Goal: Information Seeking & Learning: Find specific page/section

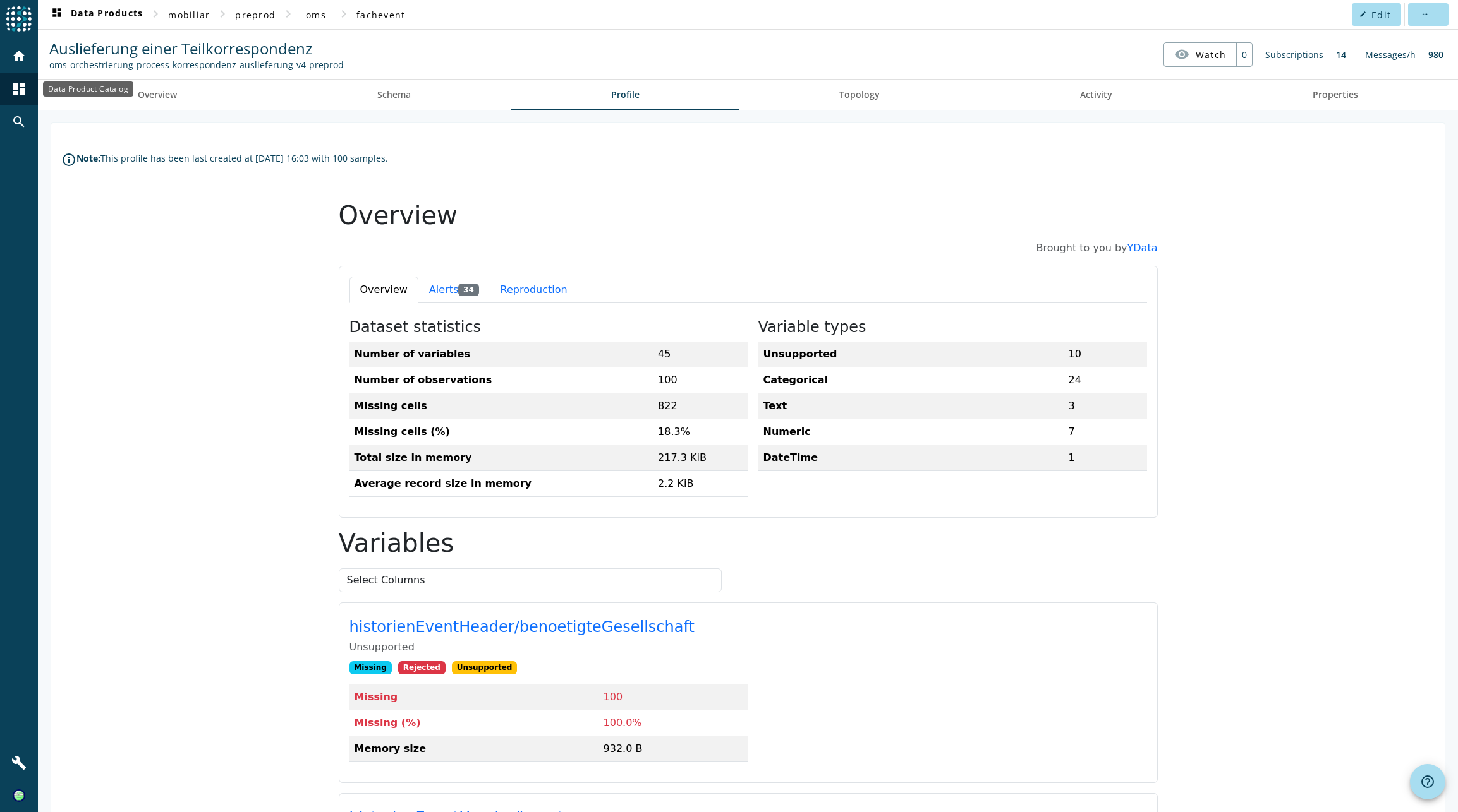
click at [20, 87] on mat-icon "dashboard" at bounding box center [18, 89] width 15 height 15
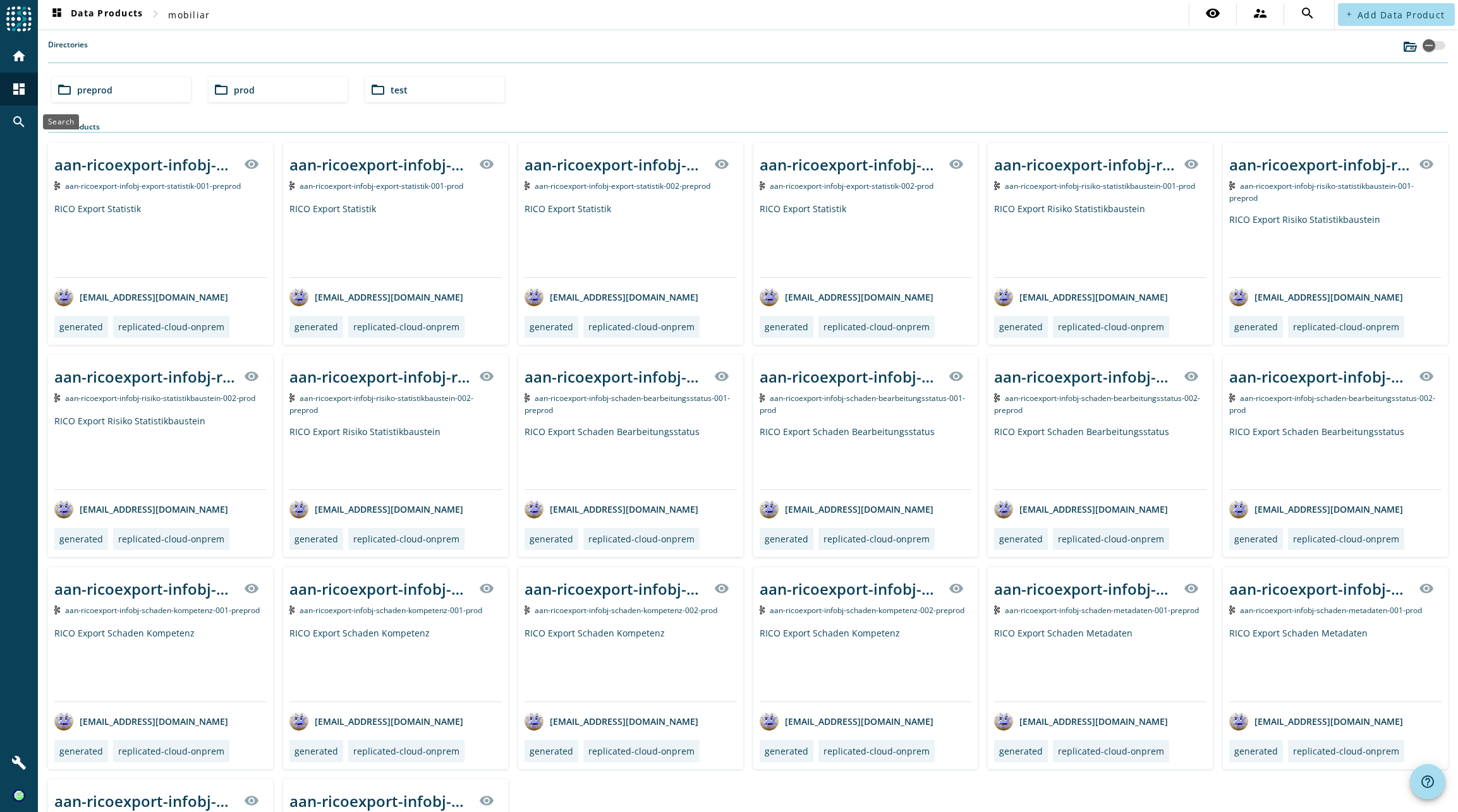
click at [24, 111] on div "search" at bounding box center [19, 122] width 33 height 33
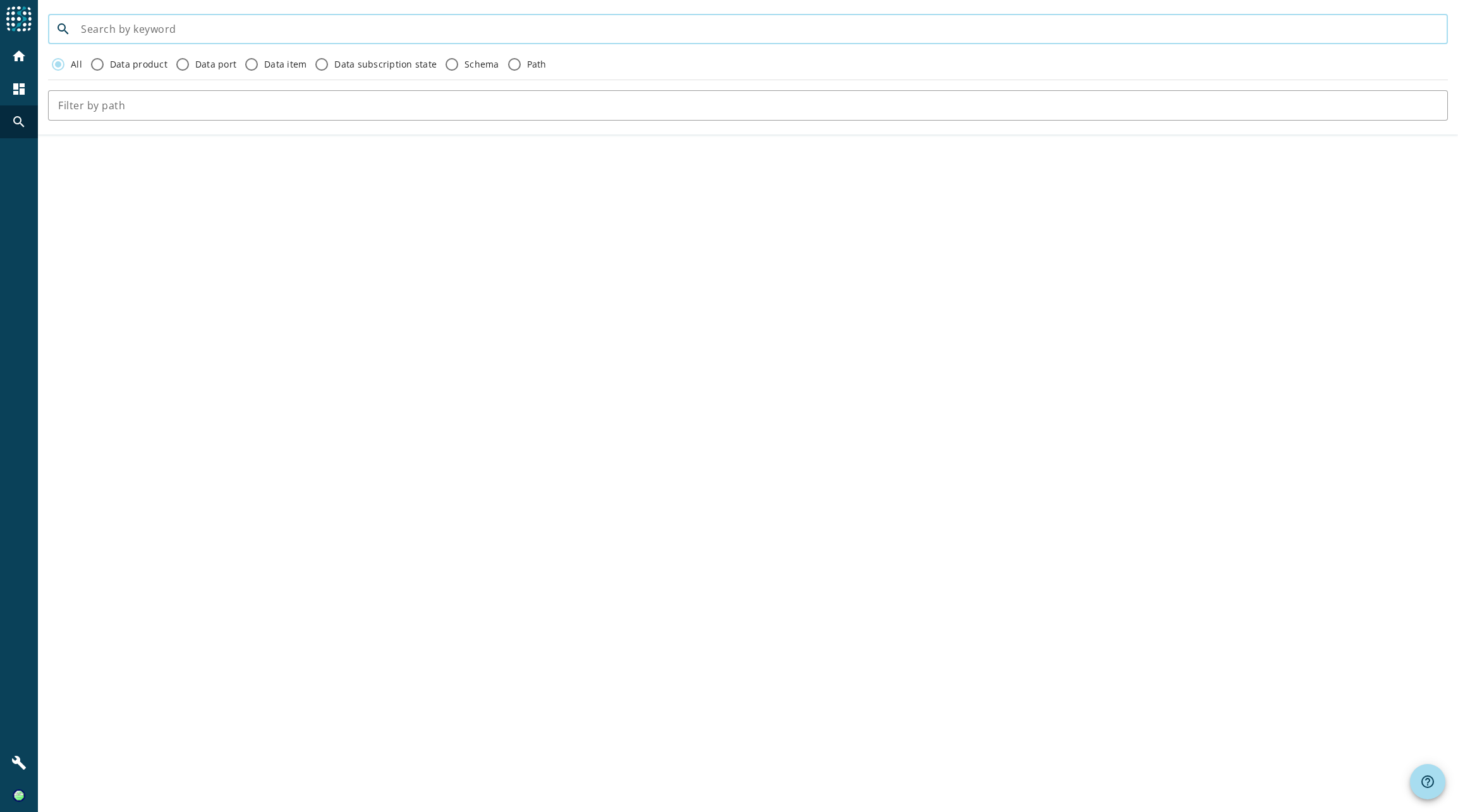
click at [119, 22] on input at bounding box center [759, 29] width 1356 height 15
drag, startPoint x: 105, startPoint y: 27, endPoint x: -27, endPoint y: 28, distance: 132.0
click at [0, 28] on html "menu Agoora home dashboard search build search oms-korrespondenz* All Data prod…" at bounding box center [729, 406] width 1458 height 812
click at [217, 26] on input "korrespondenz*" at bounding box center [759, 29] width 1356 height 15
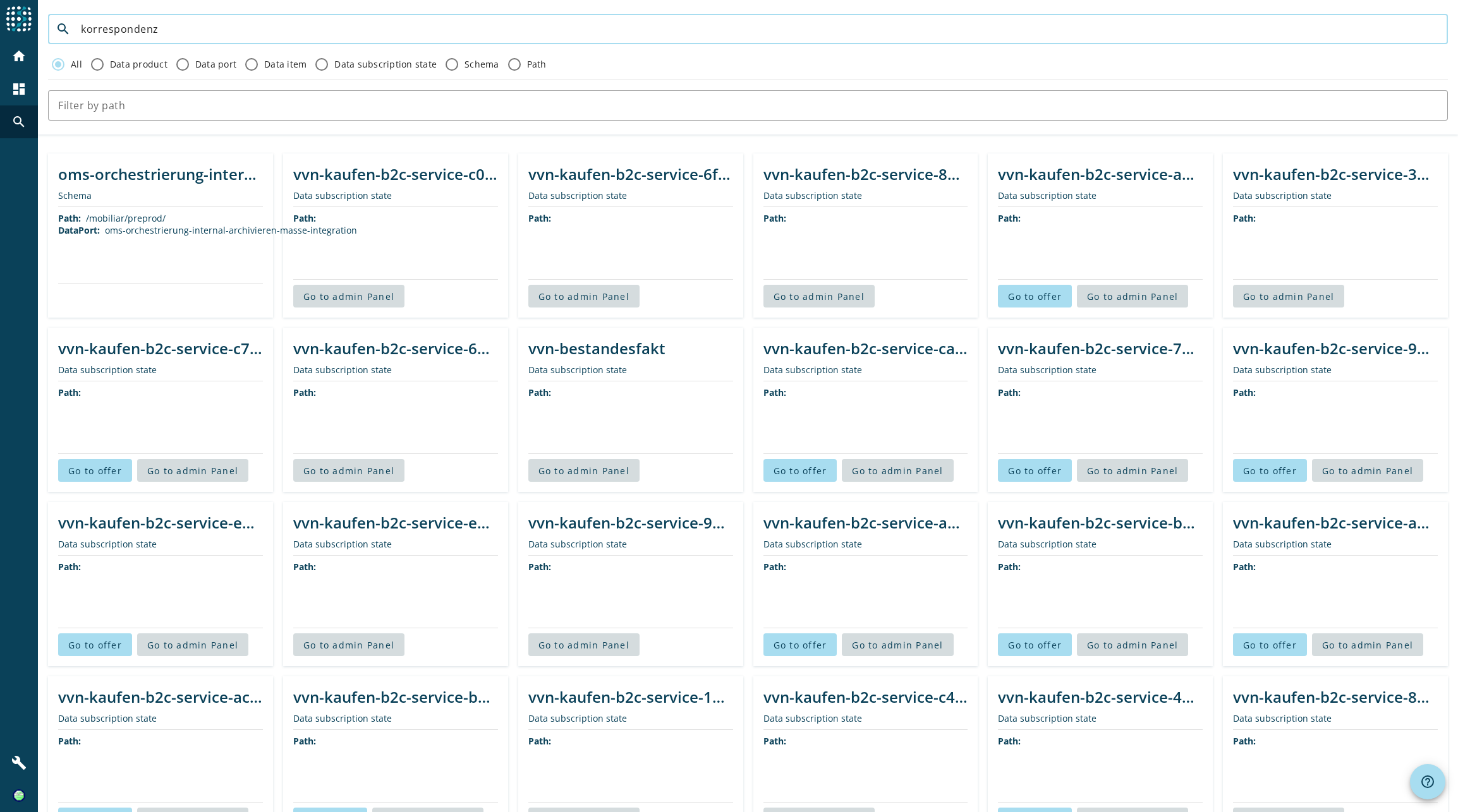
click at [83, 27] on input "korrespondenz" at bounding box center [759, 29] width 1356 height 15
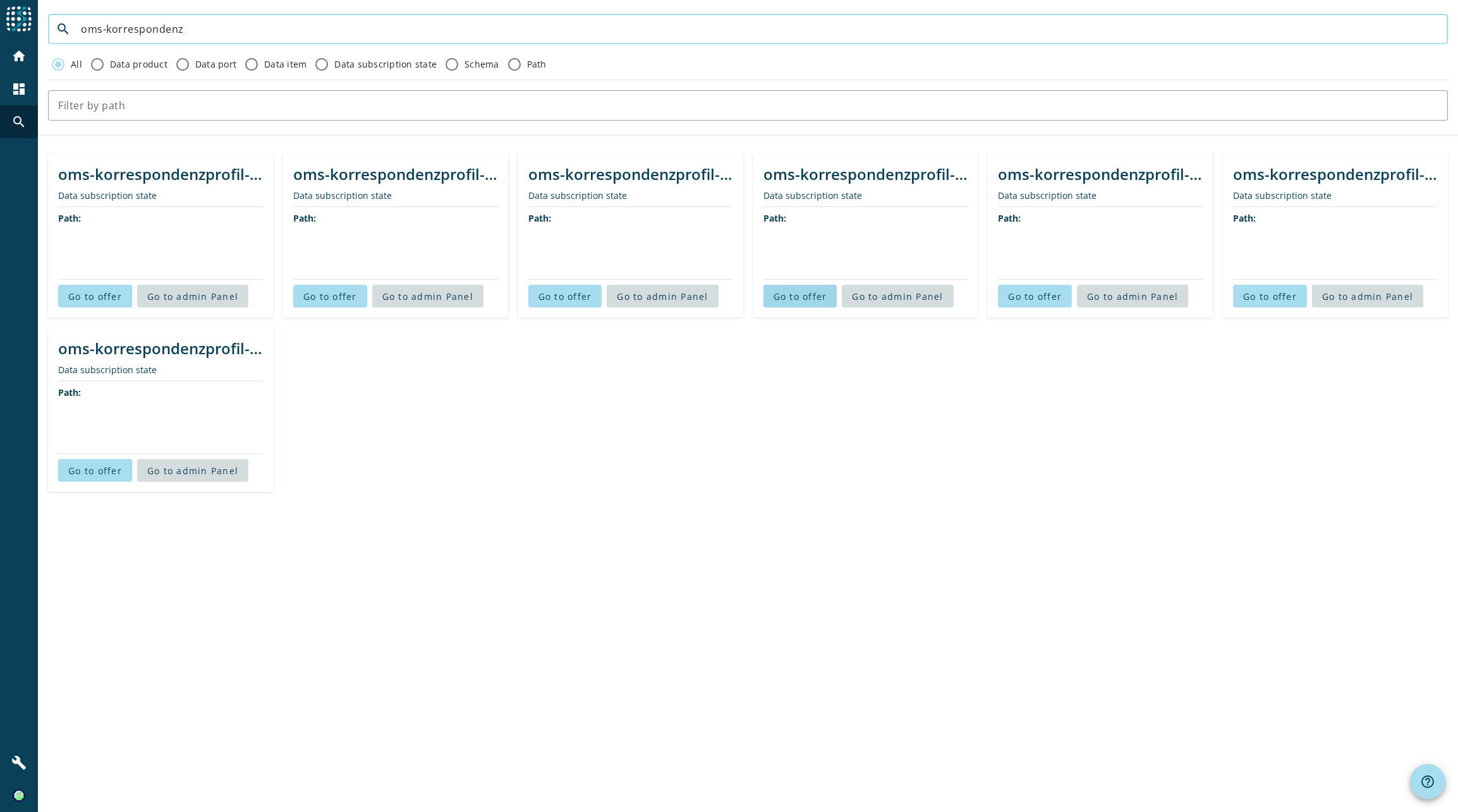
type input "oms-korrespondenz"
click at [781, 295] on span "Go to offer" at bounding box center [800, 297] width 54 height 12
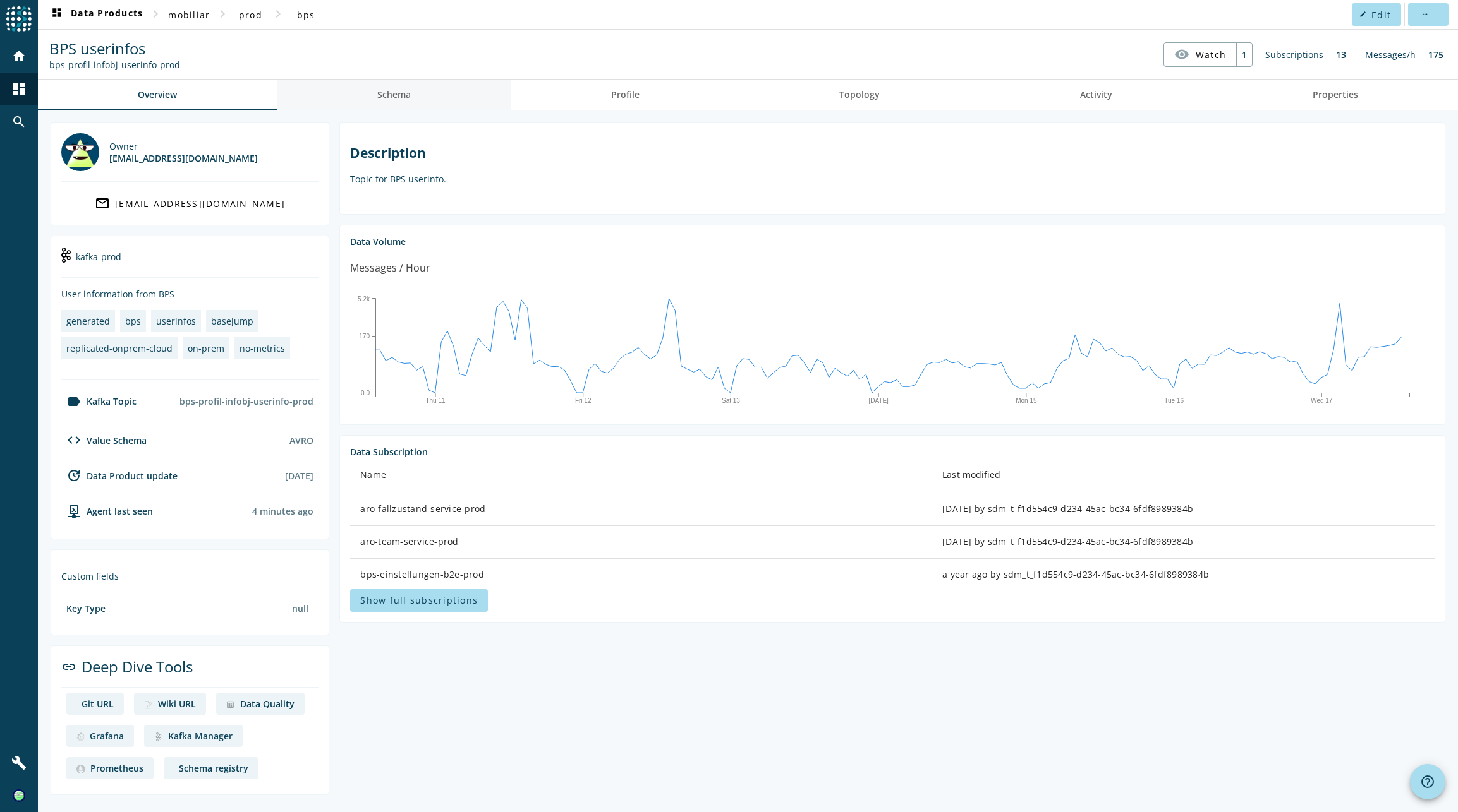
click at [385, 90] on span "Schema" at bounding box center [394, 95] width 34 height 9
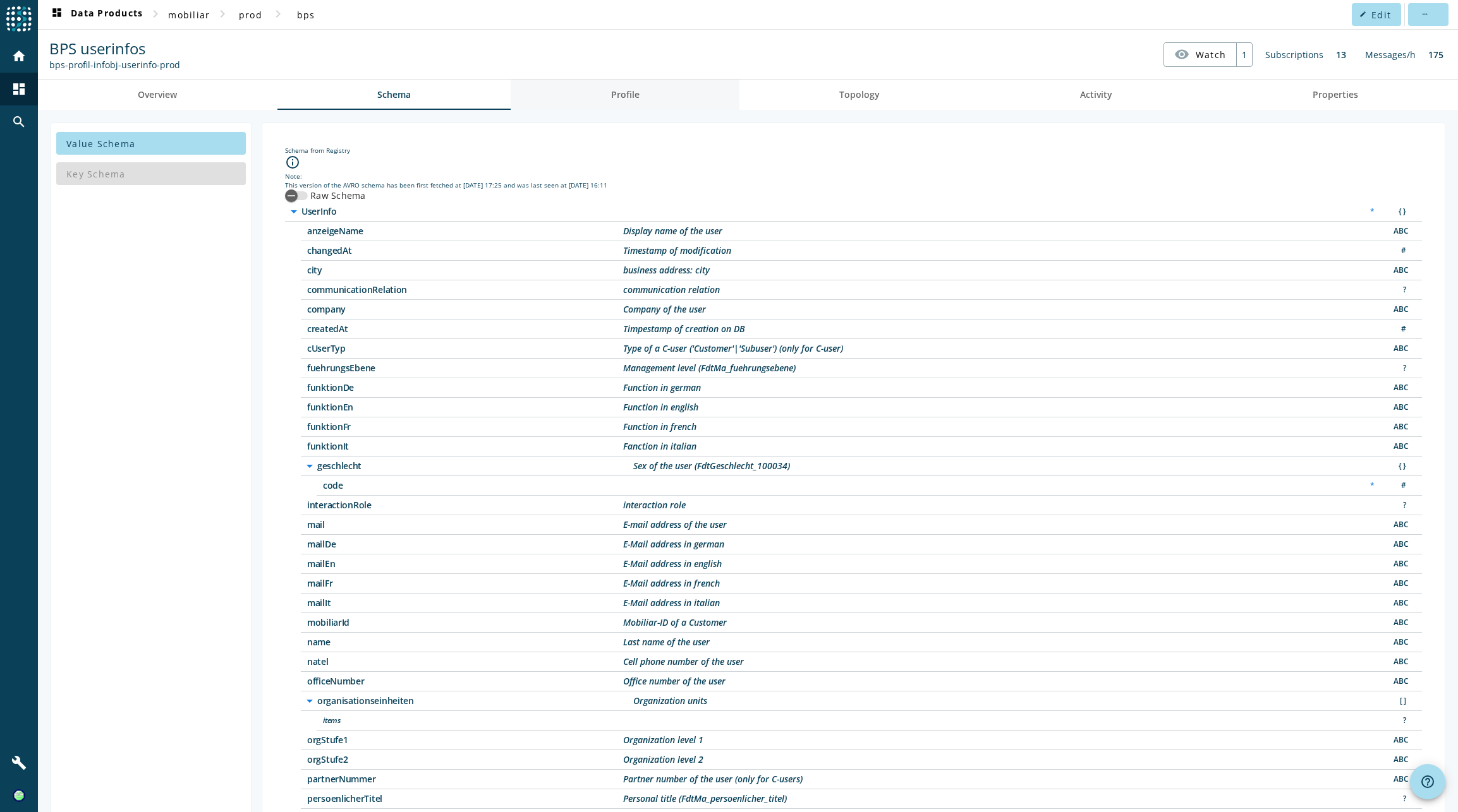
click at [630, 94] on span "Profile" at bounding box center [625, 95] width 29 height 9
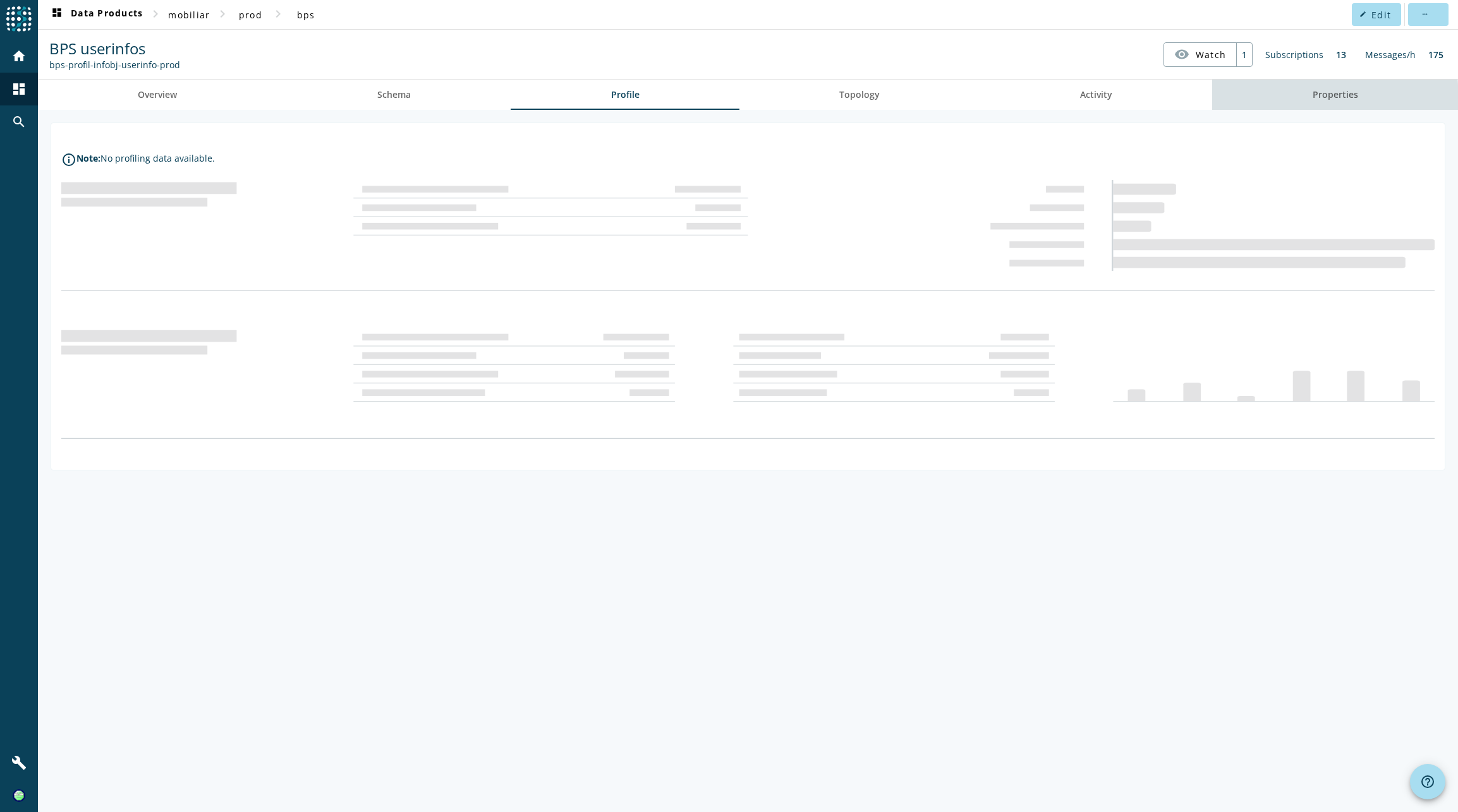
click at [1276, 100] on link "Properties" at bounding box center [1335, 95] width 246 height 30
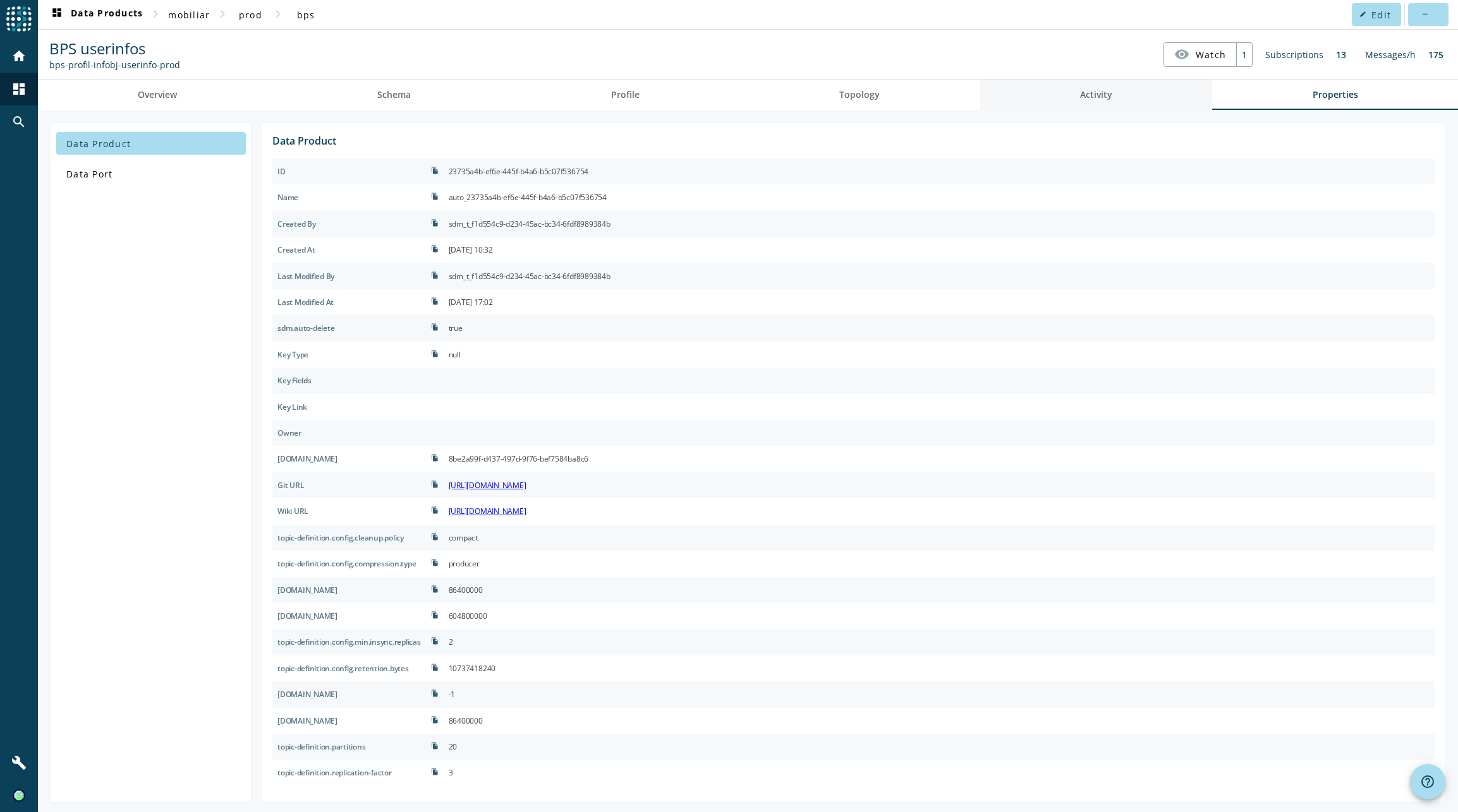
click at [1094, 90] on span "Activity" at bounding box center [1096, 95] width 32 height 9
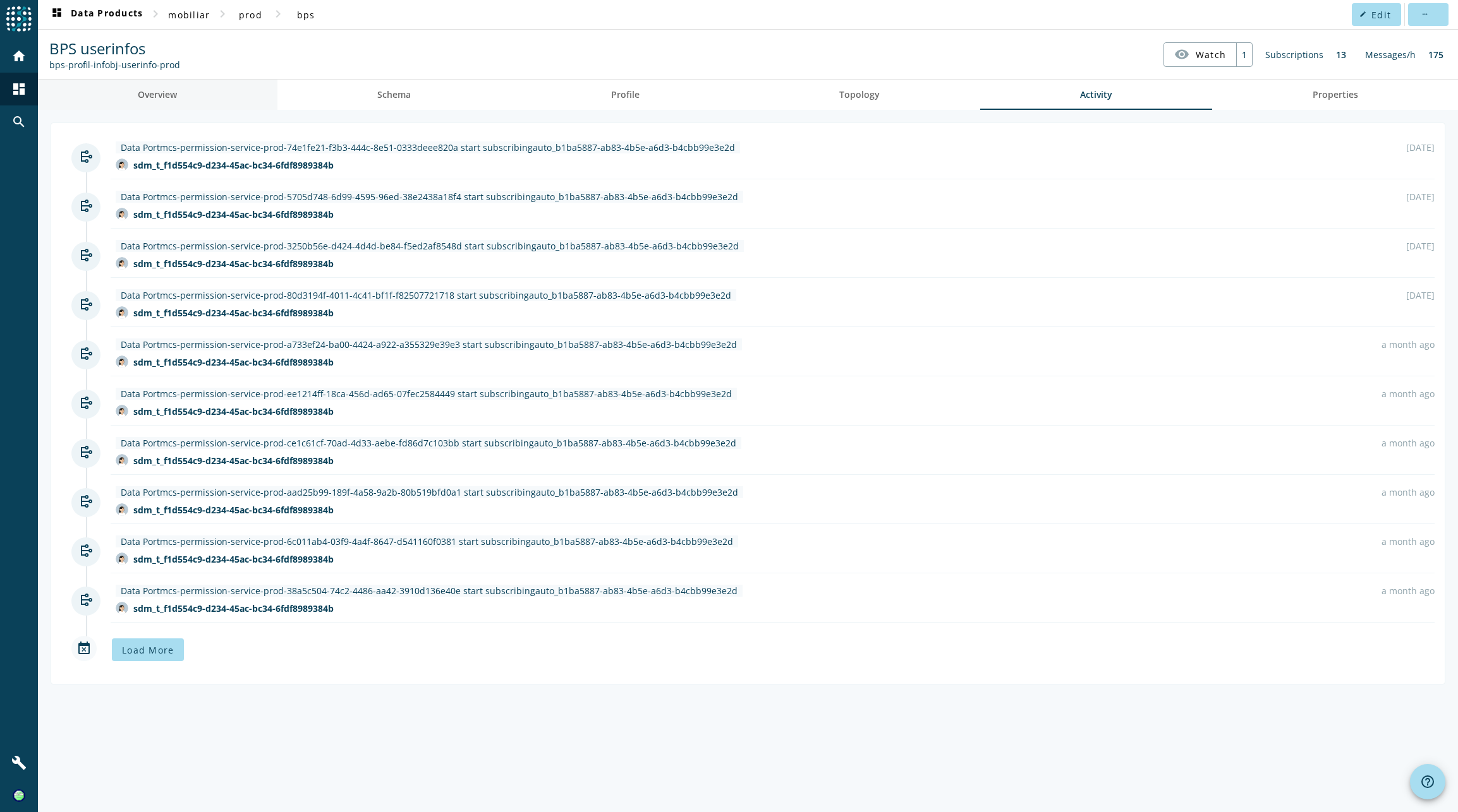
click at [154, 91] on span "Overview" at bounding box center [157, 95] width 39 height 9
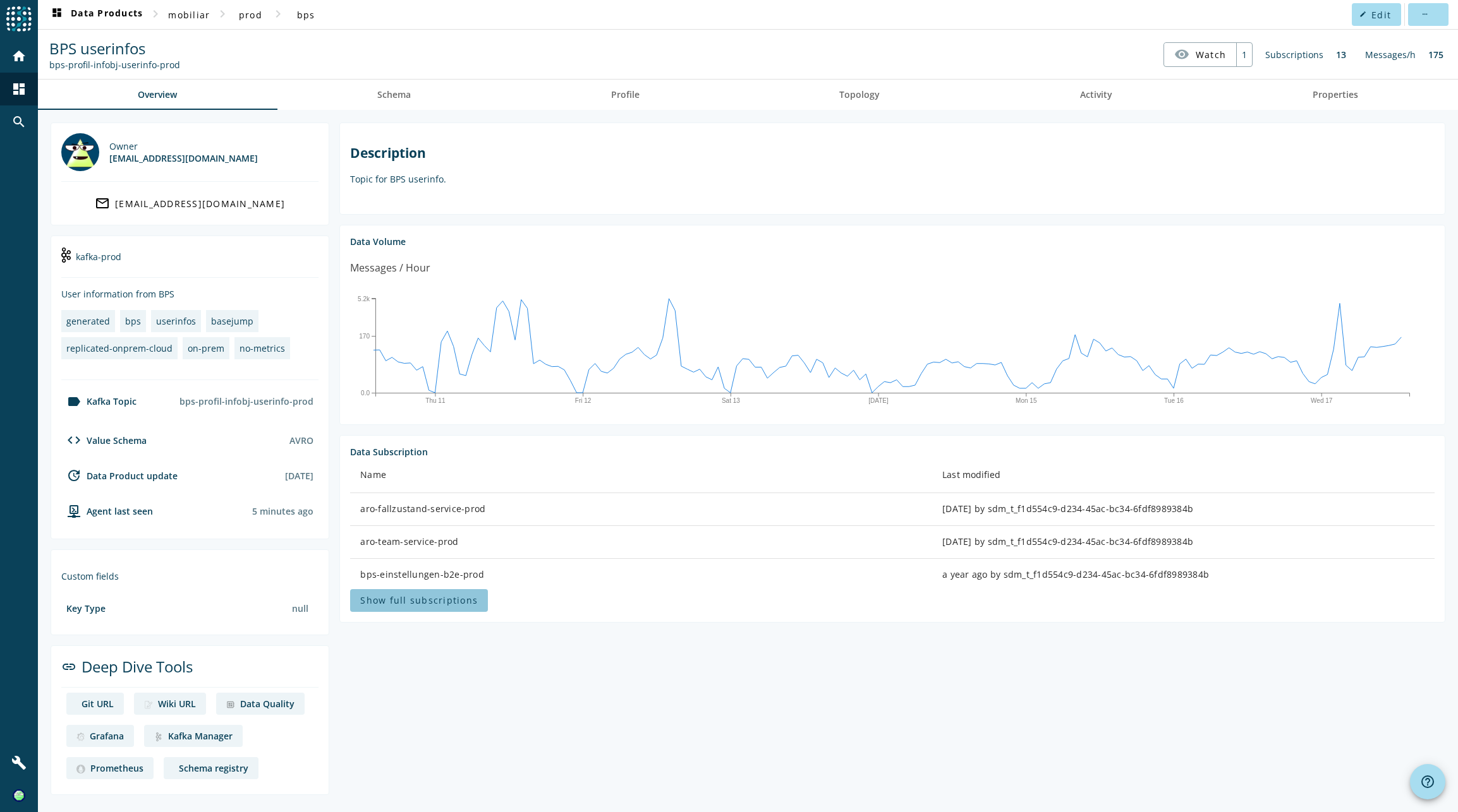
click at [465, 604] on span "Show full subscriptions" at bounding box center [419, 600] width 117 height 12
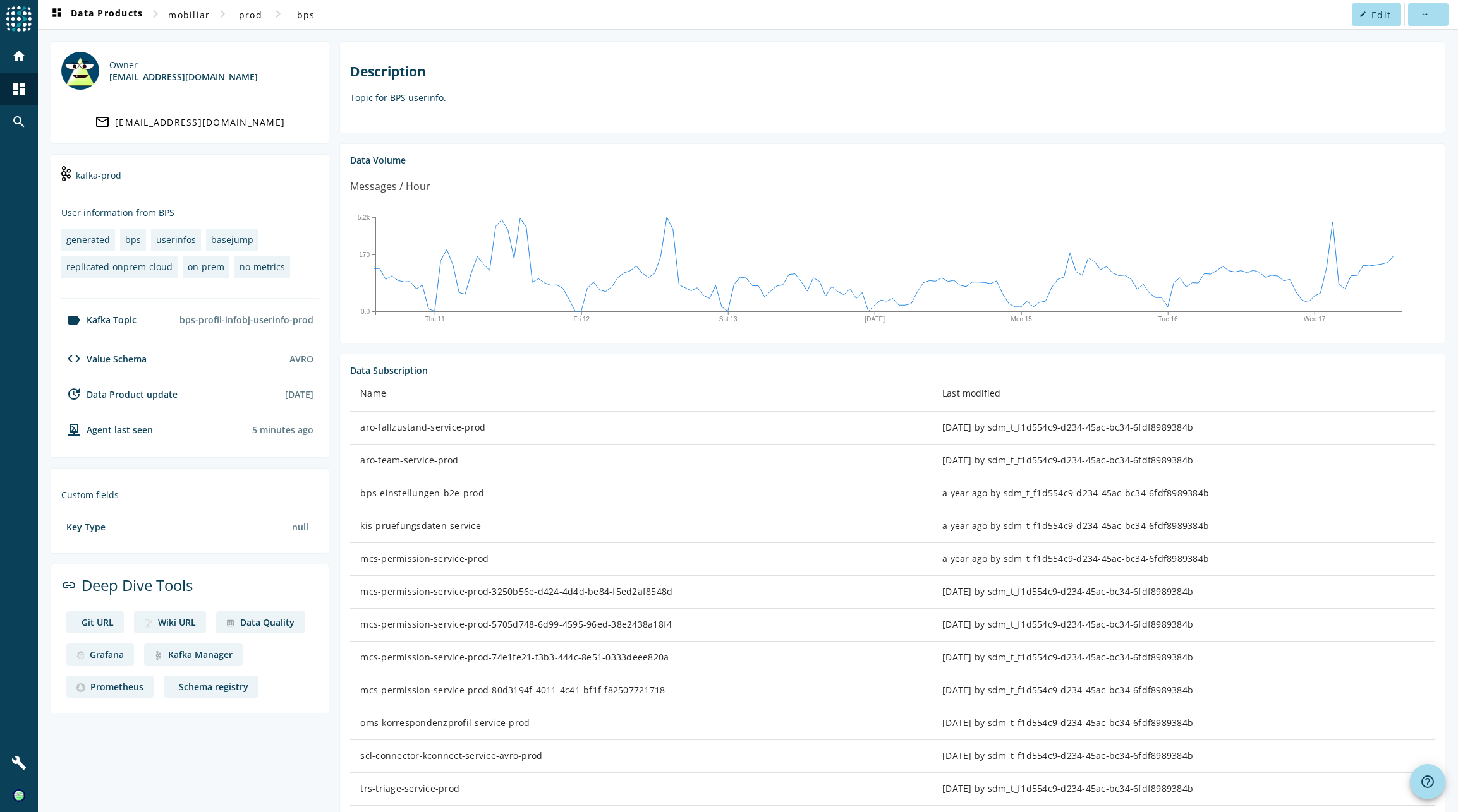
scroll to position [169, 0]
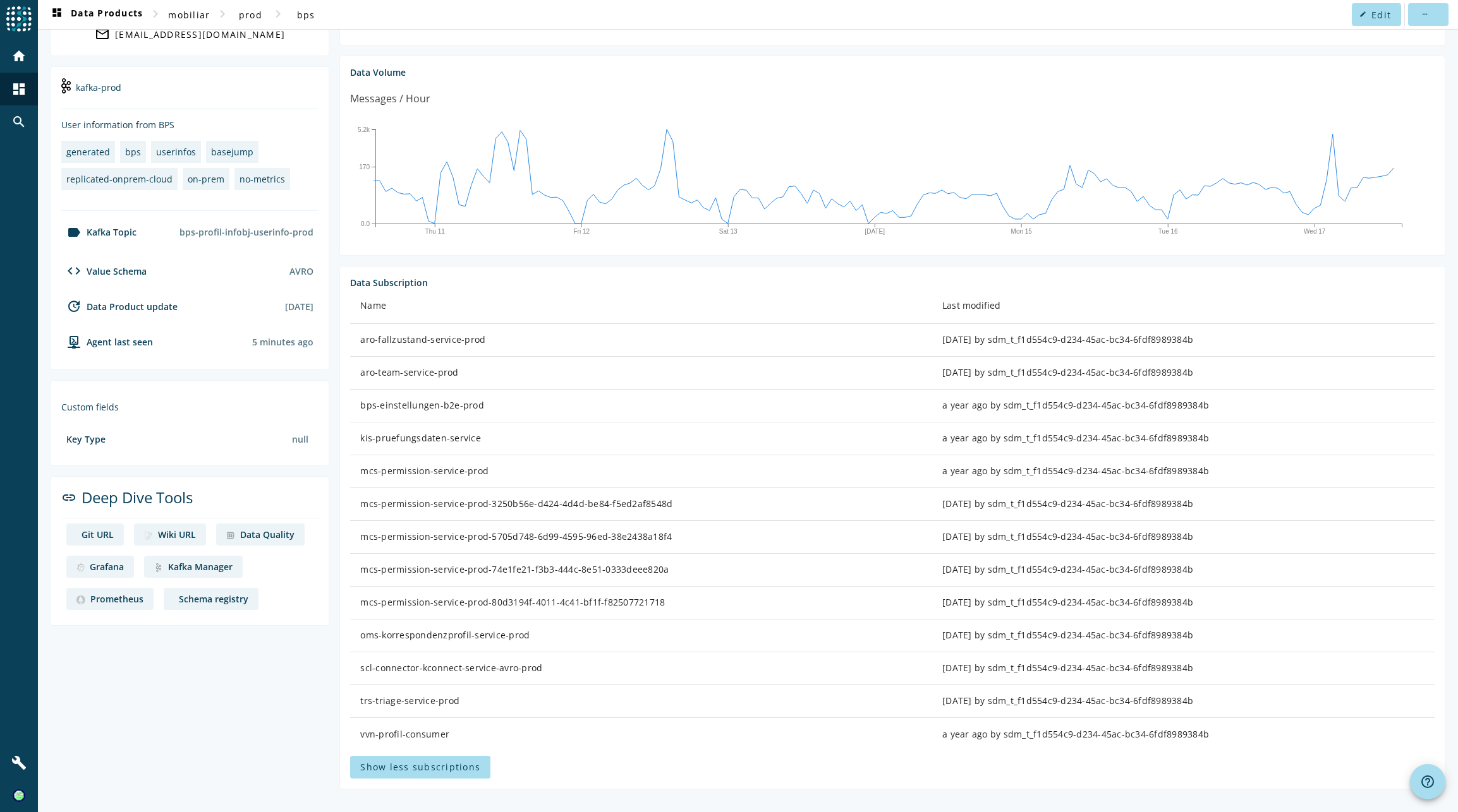
drag, startPoint x: 533, startPoint y: 636, endPoint x: 357, endPoint y: 635, distance: 176.0
click at [357, 635] on td "oms-korrespondenzprofil-service-prod" at bounding box center [641, 636] width 582 height 33
copy div "oms-korrespondenzprofil-service-prod"
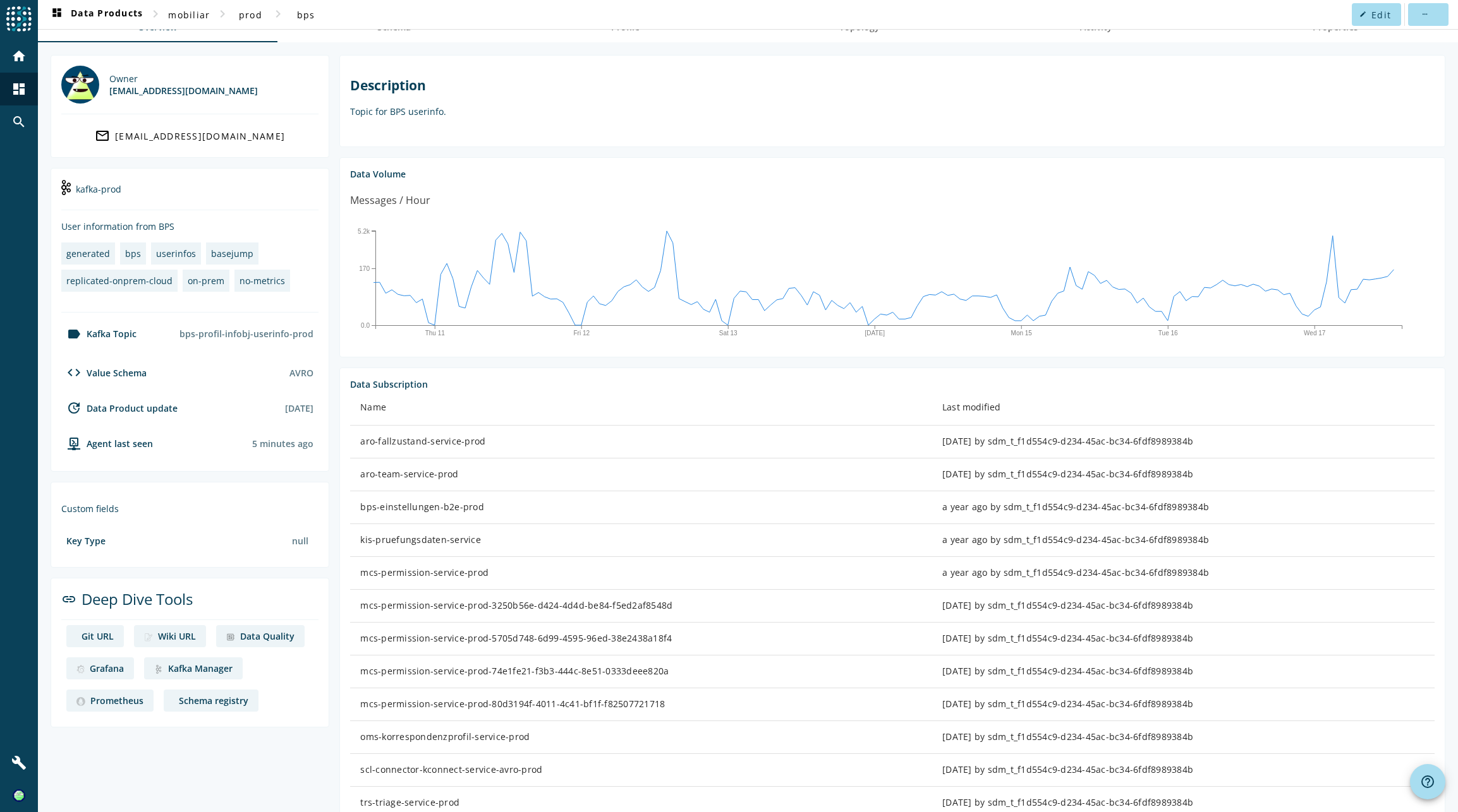
scroll to position [0, 0]
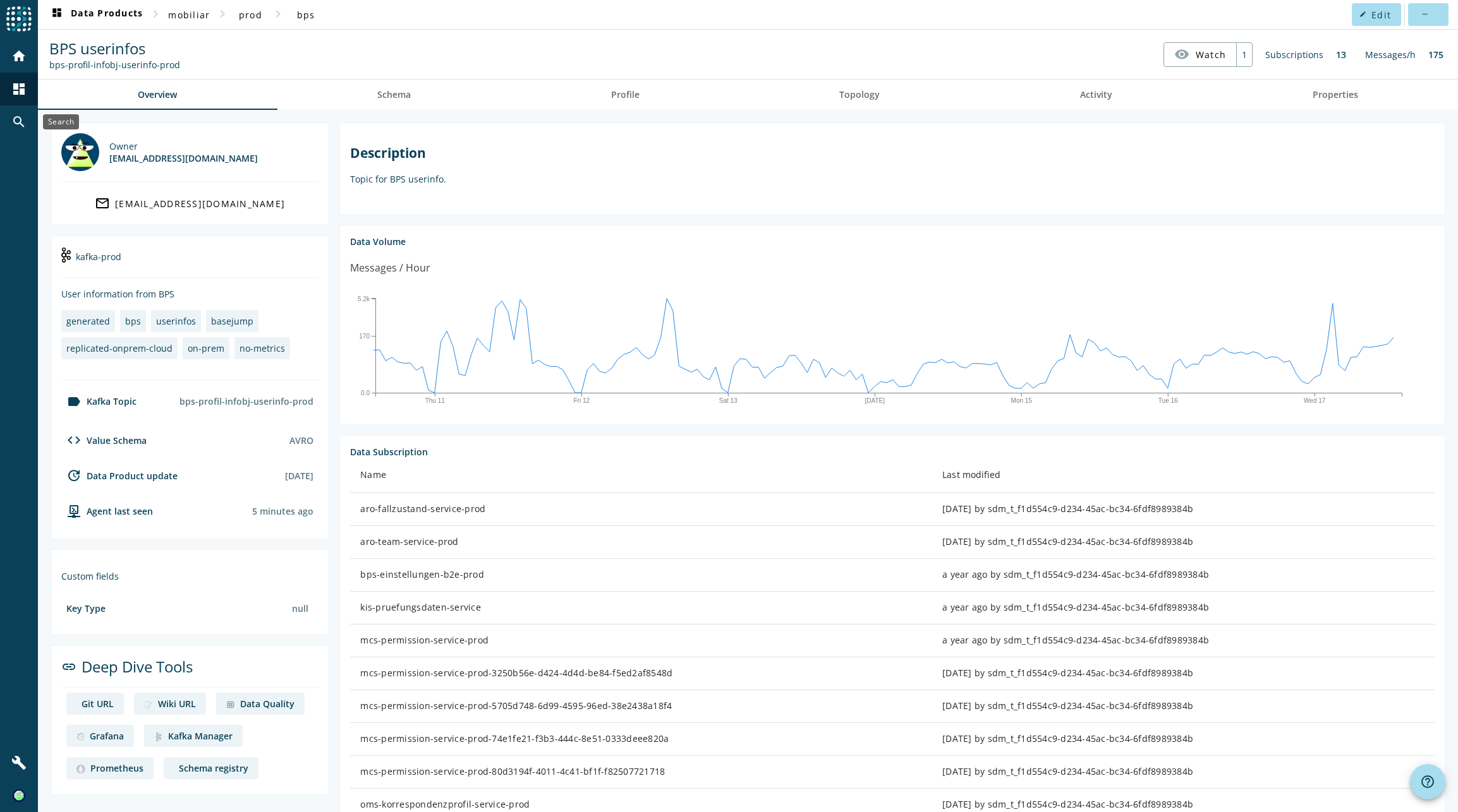
click at [23, 117] on mat-icon "search" at bounding box center [18, 122] width 15 height 15
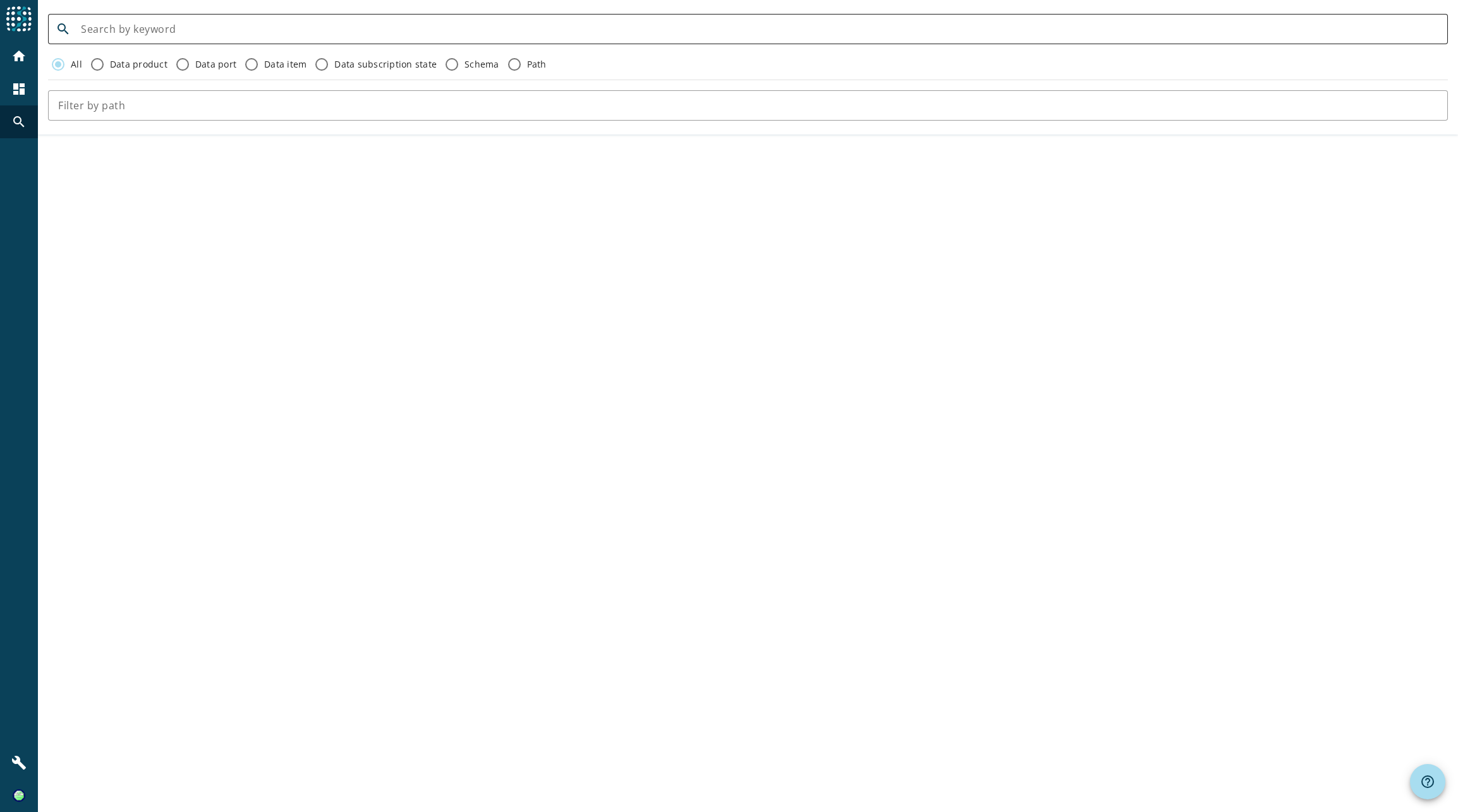
click at [145, 29] on input at bounding box center [759, 29] width 1356 height 15
paste input "oms-korrespondenzprofil-service-prod"
type input "oms-korrespondenzprofil-service-prod"
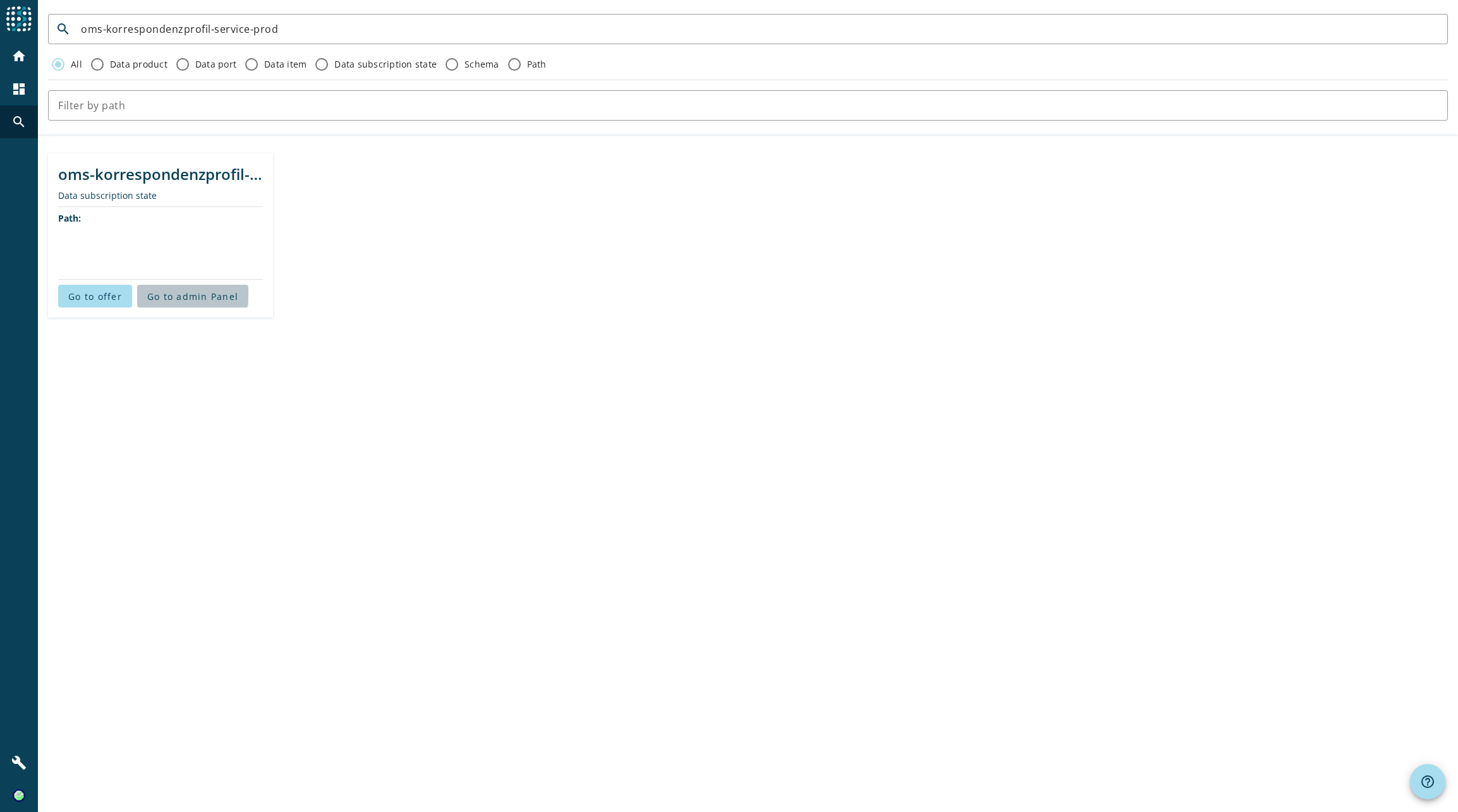
click at [184, 294] on span "Go to admin Panel" at bounding box center [192, 297] width 91 height 12
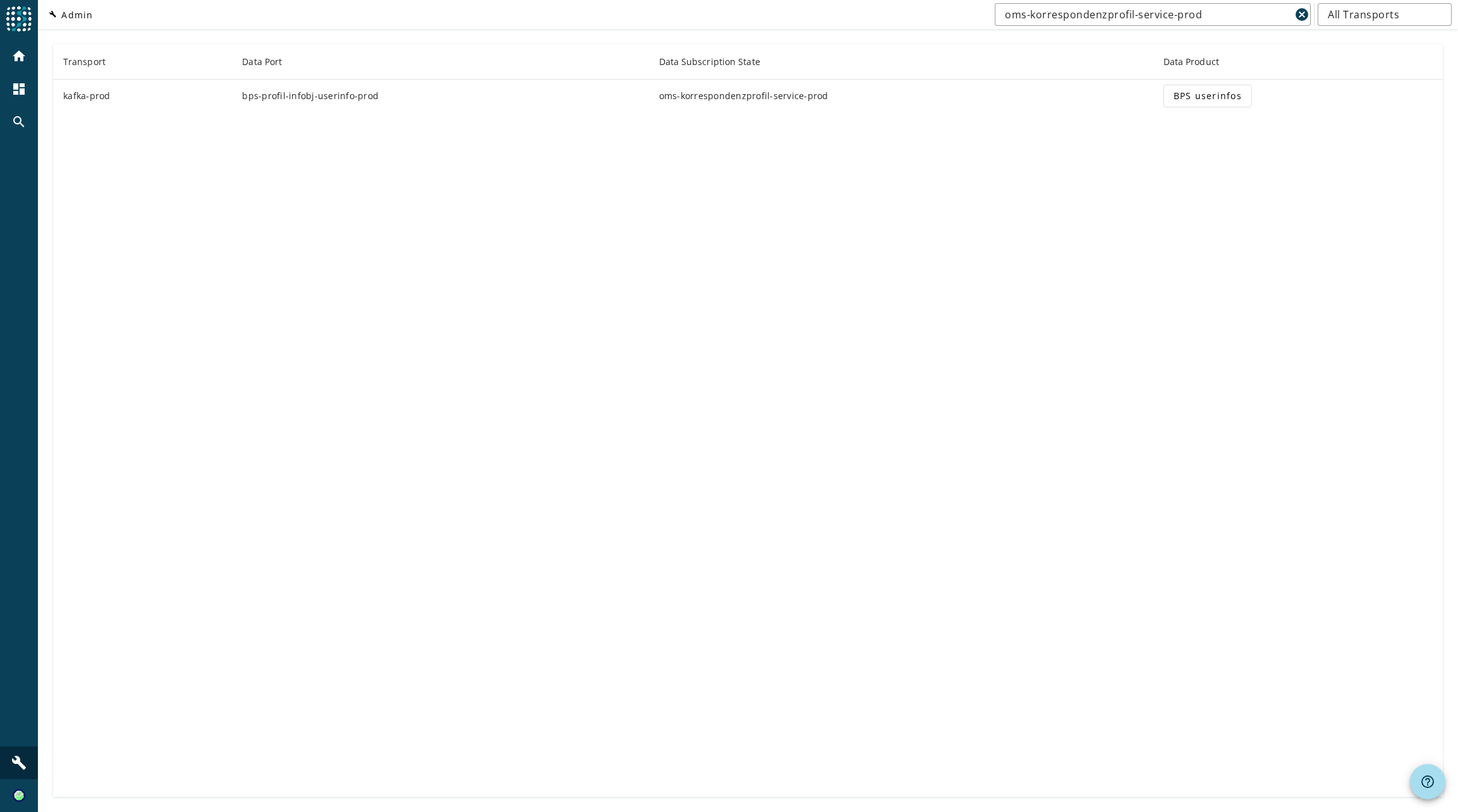
click at [754, 98] on td "oms-korrespondenzprofil-service-prod" at bounding box center [901, 96] width 504 height 33
click at [328, 97] on td "bps-profil-infobj-userinfo-prod" at bounding box center [440, 96] width 416 height 33
click at [91, 96] on td "kafka-prod" at bounding box center [142, 96] width 179 height 33
click at [1223, 100] on span "BPS userinfos" at bounding box center [1208, 96] width 69 height 13
